Goal: Information Seeking & Learning: Learn about a topic

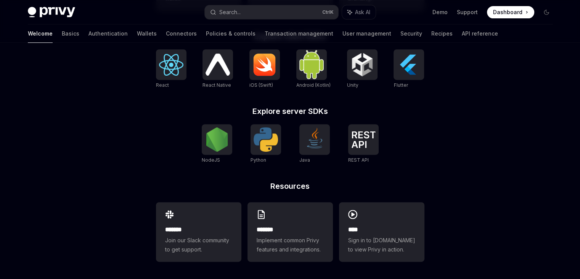
scroll to position [328, 0]
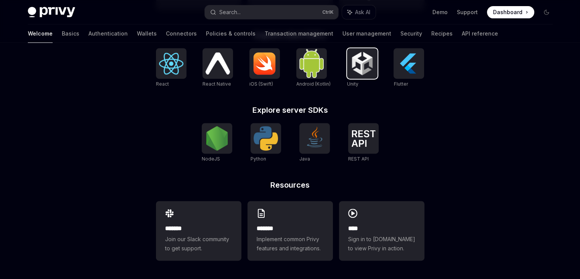
click at [357, 54] on img at bounding box center [362, 63] width 24 height 24
click at [304, 144] on img at bounding box center [315, 138] width 24 height 24
type textarea "*"
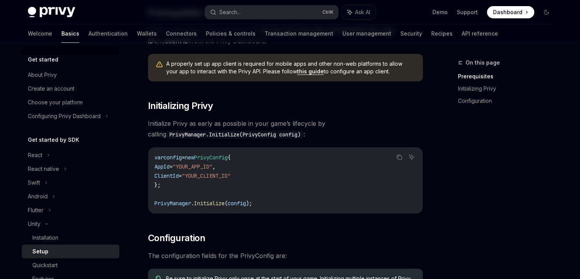
scroll to position [67, 0]
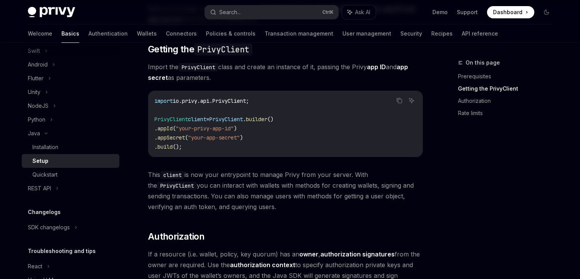
scroll to position [114, 0]
